Goal: Use online tool/utility: Utilize a website feature to perform a specific function

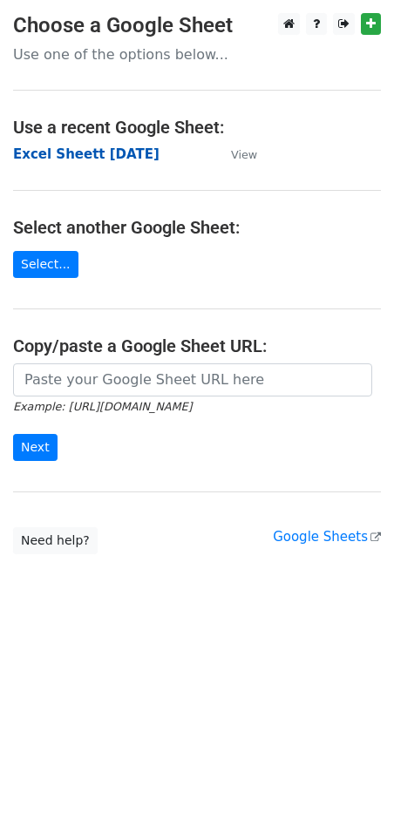
click at [90, 155] on strong "Excel Sheett [DATE]" at bounding box center [86, 154] width 146 height 16
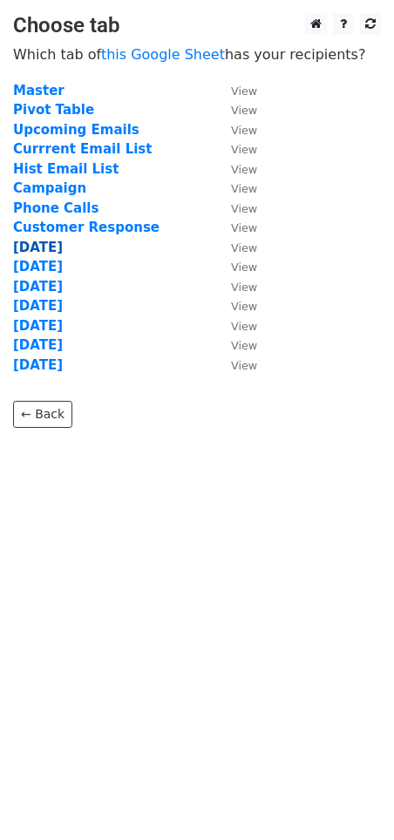
click at [63, 247] on strong "8/23/2025" at bounding box center [38, 248] width 50 height 16
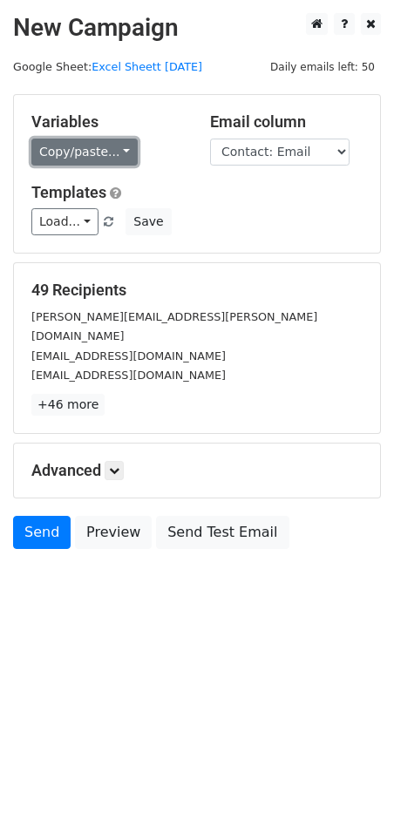
click at [118, 148] on link "Copy/paste..." at bounding box center [84, 152] width 106 height 27
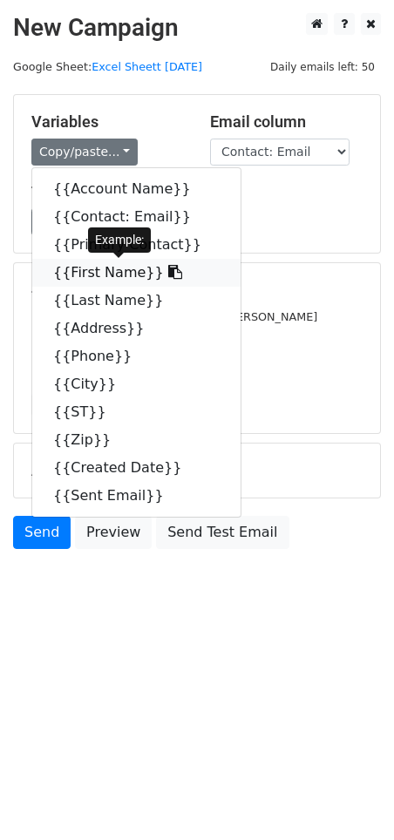
click at [98, 274] on link "{{First Name}}" at bounding box center [136, 273] width 208 height 28
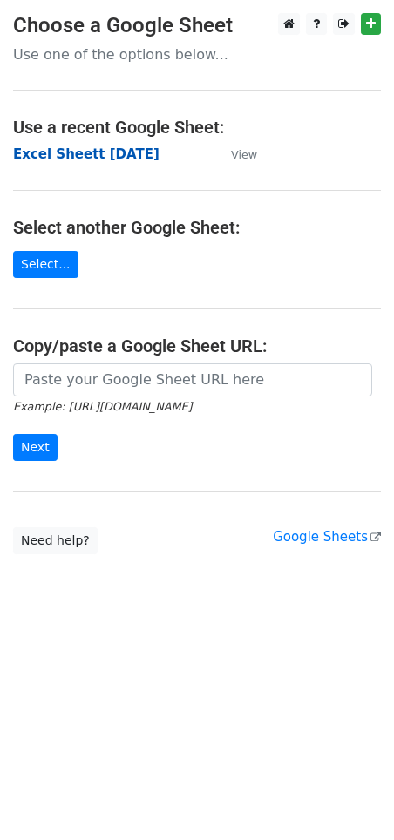
click at [71, 152] on strong "Excel Sheett [DATE]" at bounding box center [86, 154] width 146 height 16
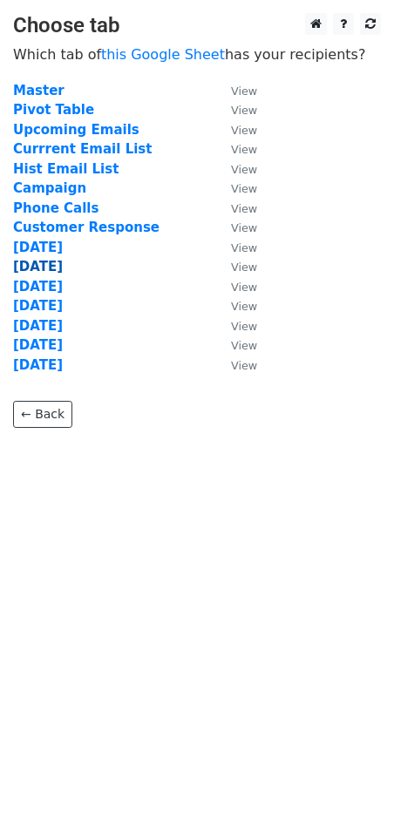
click at [52, 265] on strong "8/24/2025" at bounding box center [38, 267] width 50 height 16
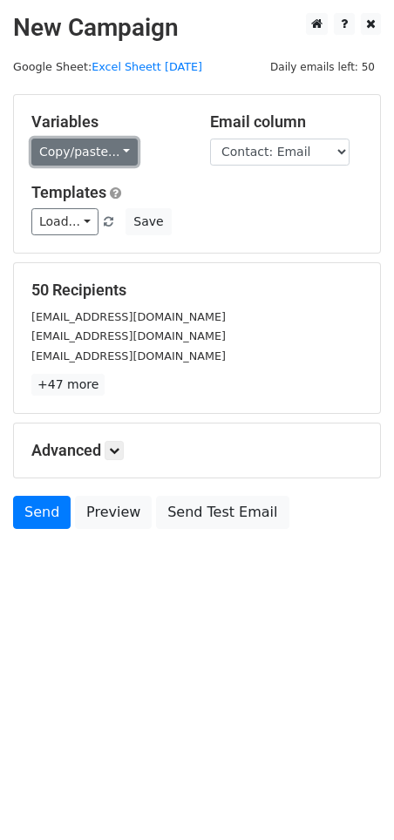
click at [123, 153] on link "Copy/paste..." at bounding box center [84, 152] width 106 height 27
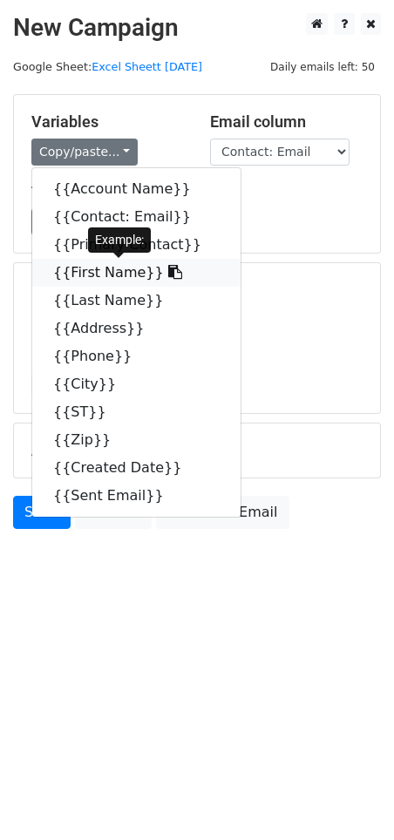
click at [100, 272] on link "{{First Name}}" at bounding box center [136, 273] width 208 height 28
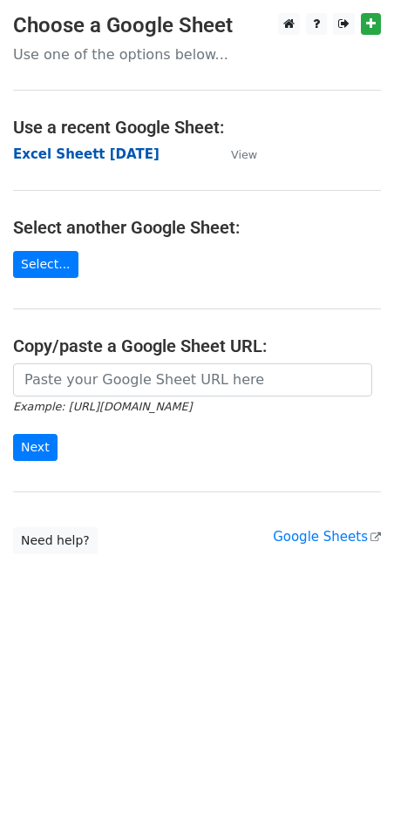
click at [71, 153] on strong "Excel Sheett [DATE]" at bounding box center [86, 154] width 146 height 16
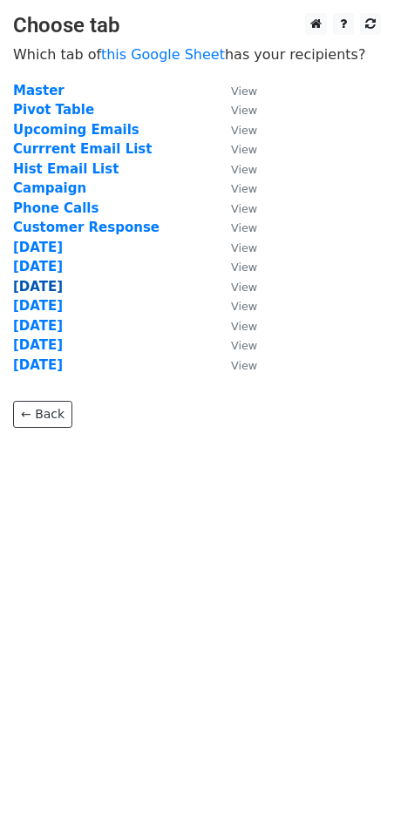
click at [48, 287] on strong "8/25/2025" at bounding box center [38, 287] width 50 height 16
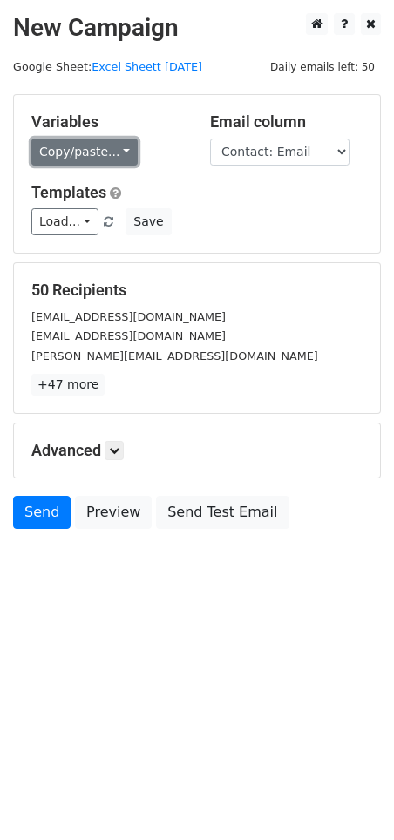
click at [114, 151] on link "Copy/paste..." at bounding box center [84, 152] width 106 height 27
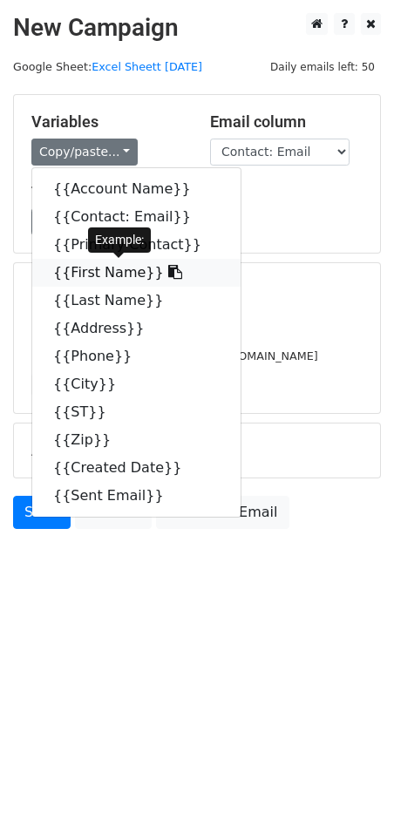
click at [88, 268] on link "{{First Name}}" at bounding box center [136, 273] width 208 height 28
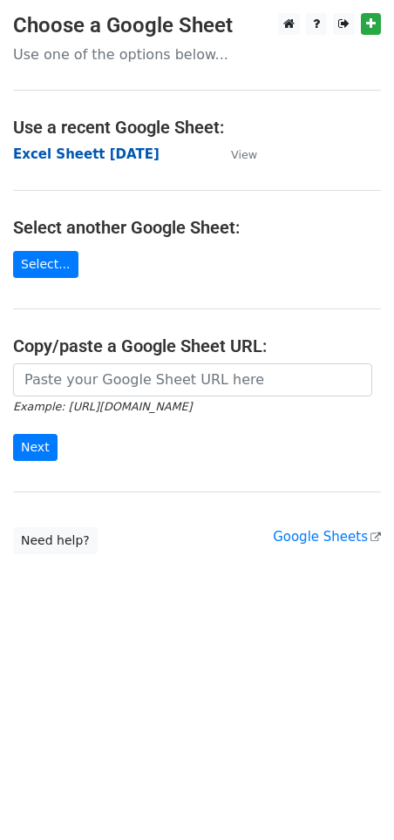
click at [71, 155] on strong "Excel Sheett [DATE]" at bounding box center [86, 154] width 146 height 16
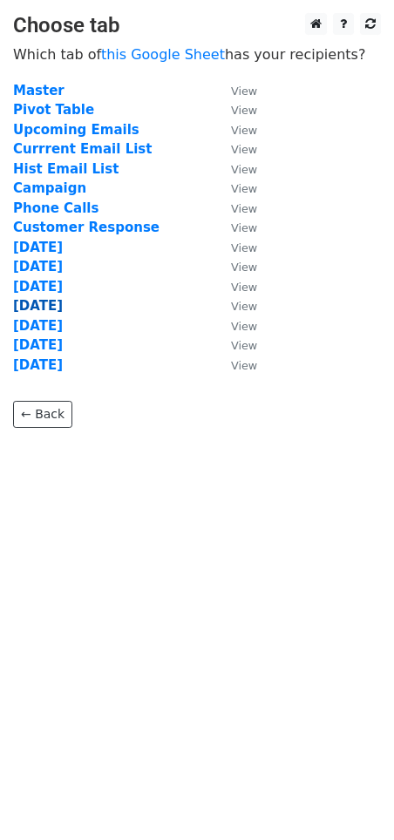
click at [51, 301] on strong "[DATE]" at bounding box center [38, 306] width 50 height 16
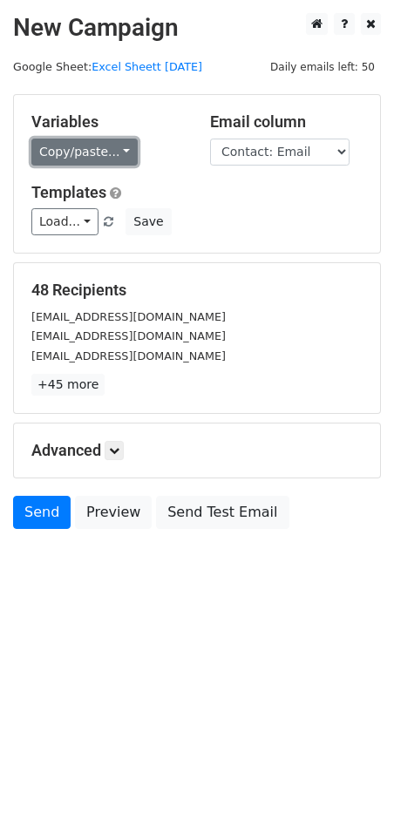
click at [118, 154] on link "Copy/paste..." at bounding box center [84, 152] width 106 height 27
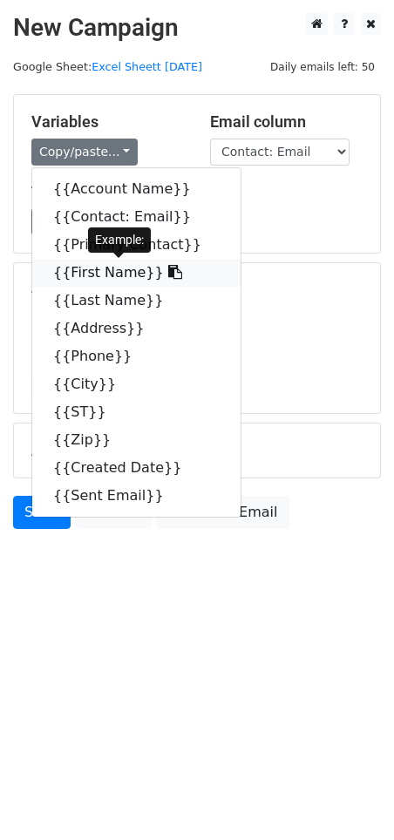
click at [93, 268] on link "{{First Name}}" at bounding box center [136, 273] width 208 height 28
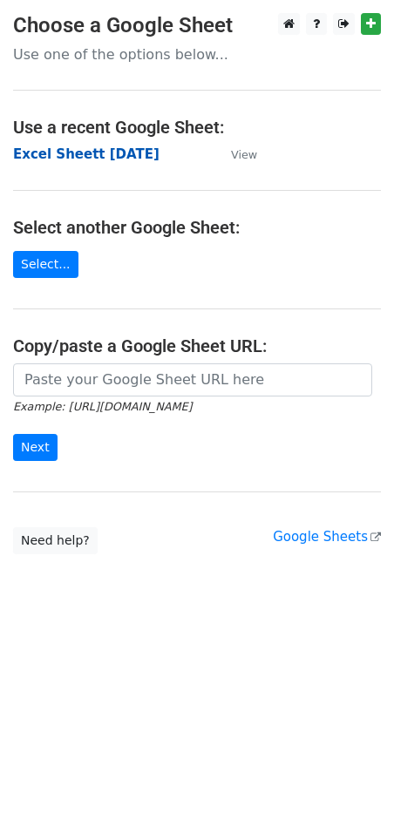
click at [105, 146] on strong "Excel Sheett [DATE]" at bounding box center [86, 154] width 146 height 16
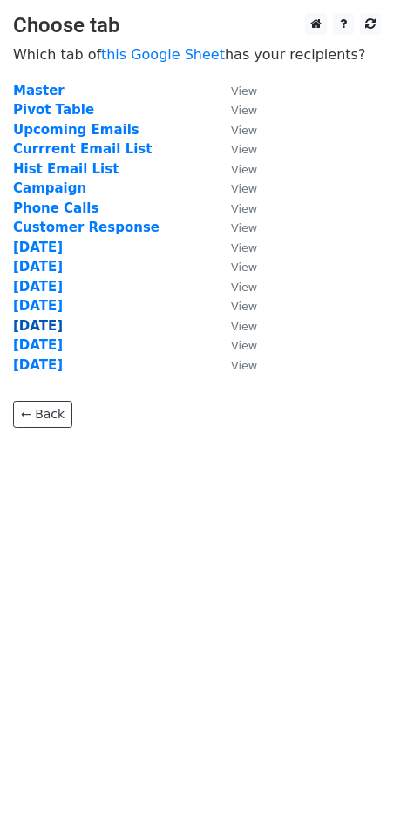
click at [57, 324] on strong "[DATE]" at bounding box center [38, 326] width 50 height 16
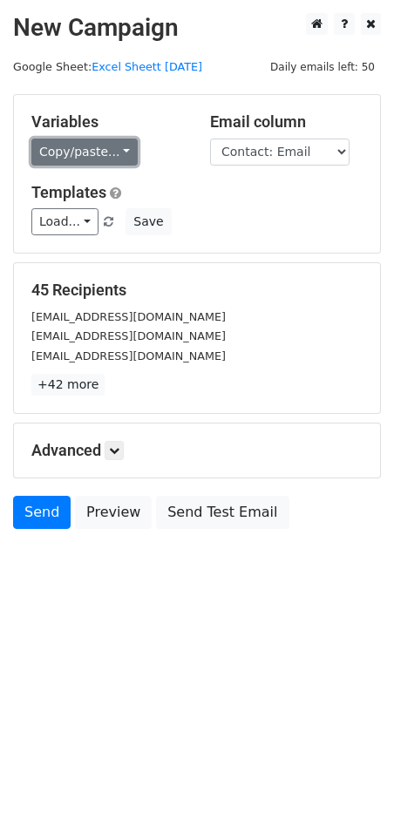
click at [119, 145] on link "Copy/paste..." at bounding box center [84, 152] width 106 height 27
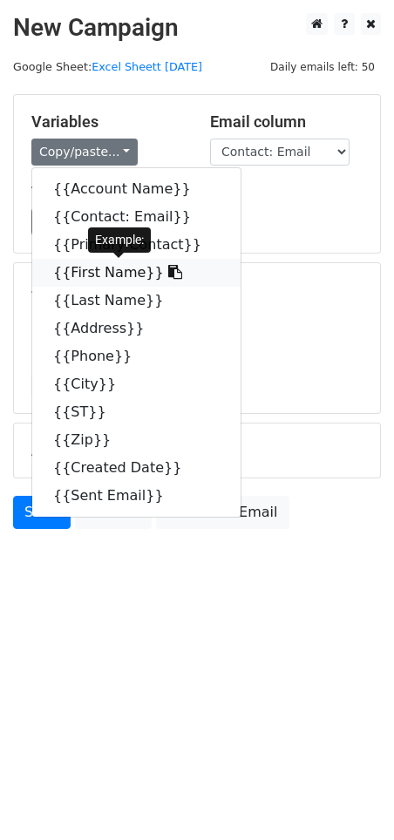
click at [80, 270] on link "{{First Name}}" at bounding box center [136, 273] width 208 height 28
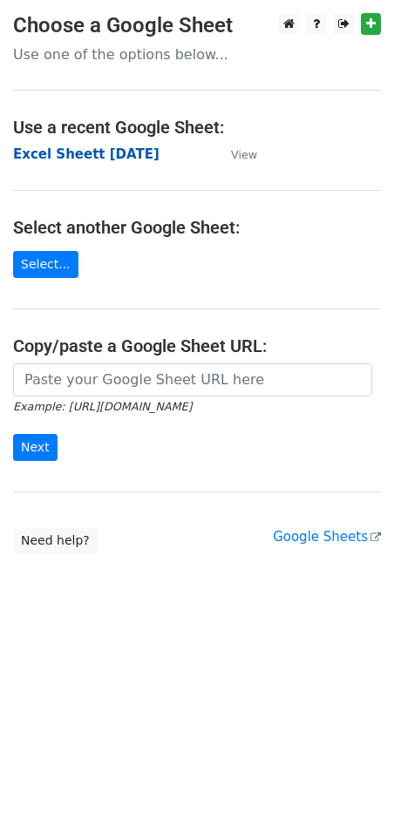
click at [103, 161] on strong "Excel Sheett [DATE]" at bounding box center [86, 154] width 146 height 16
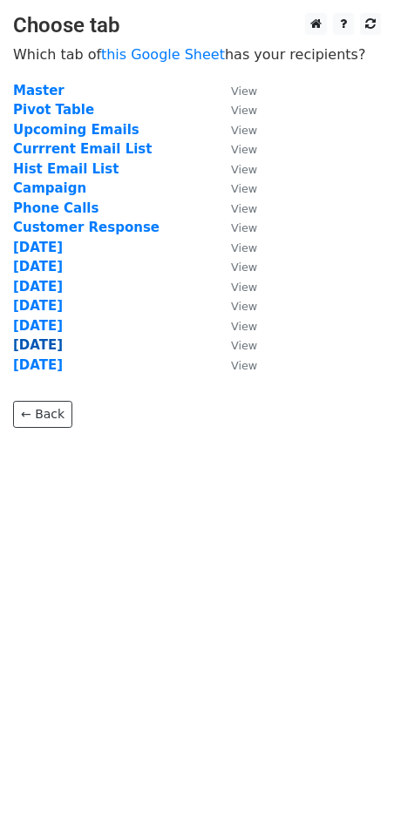
click at [63, 341] on strong "[DATE]" at bounding box center [38, 345] width 50 height 16
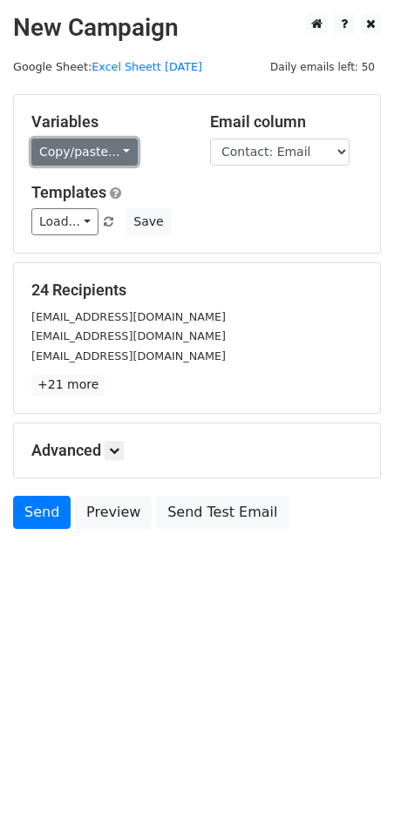
click at [118, 152] on link "Copy/paste..." at bounding box center [84, 152] width 106 height 27
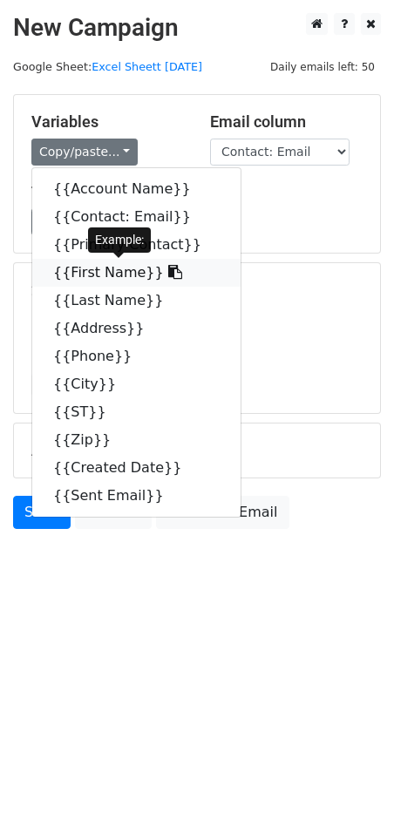
click at [94, 270] on link "{{First Name}}" at bounding box center [136, 273] width 208 height 28
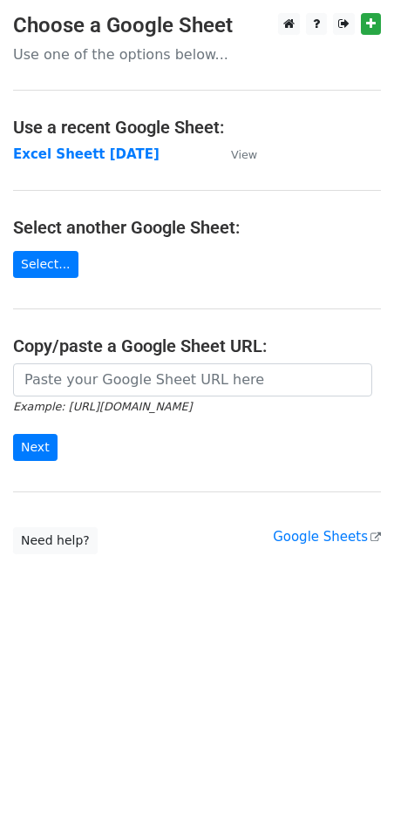
click at [118, 163] on td "Excel Sheett [DATE]" at bounding box center [113, 155] width 200 height 20
click at [109, 154] on strong "Excel Sheett 6-8-25" at bounding box center [86, 154] width 146 height 16
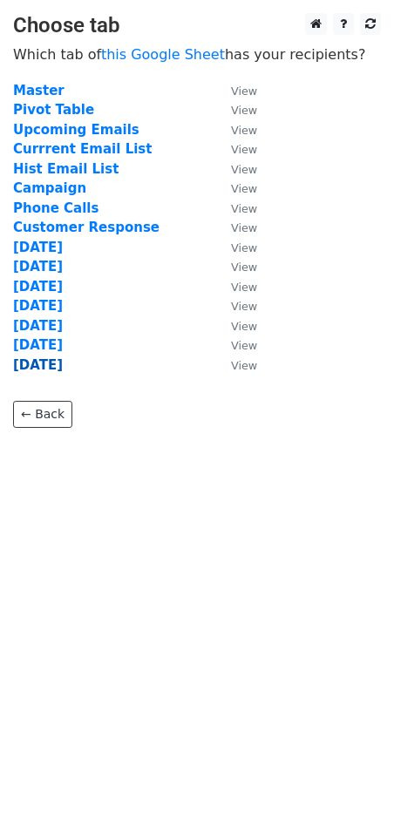
click at [63, 369] on strong "[DATE]" at bounding box center [38, 365] width 50 height 16
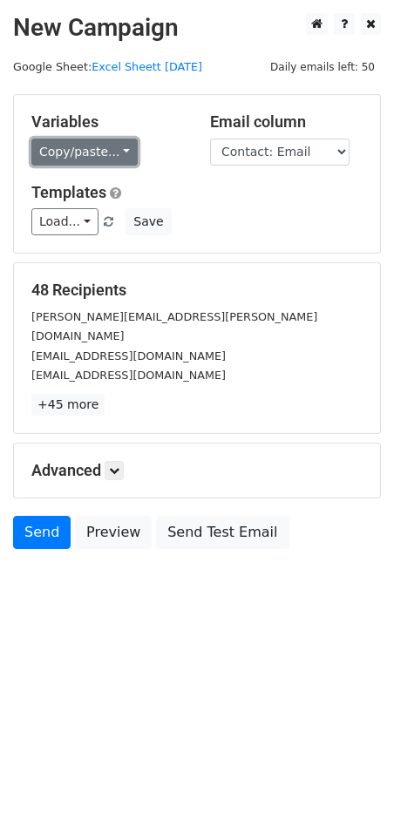
click at [119, 145] on link "Copy/paste..." at bounding box center [84, 152] width 106 height 27
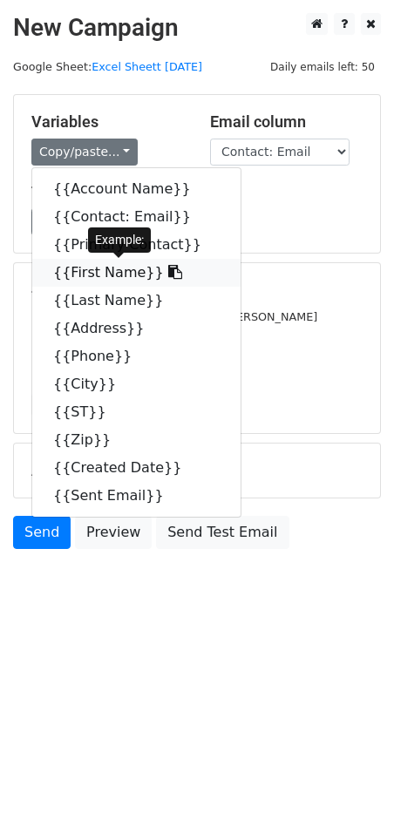
click at [93, 265] on link "{{First Name}}" at bounding box center [136, 273] width 208 height 28
